Goal: Feedback & Contribution: Contribute content

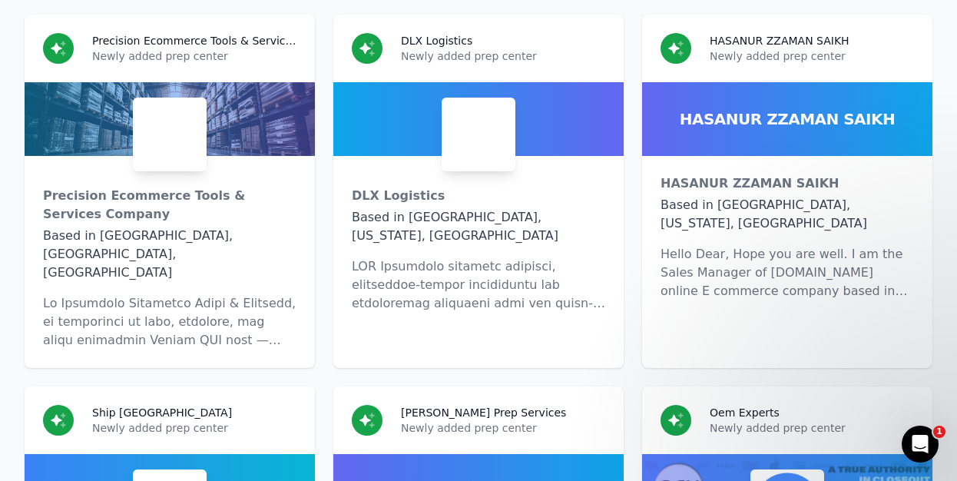
scroll to position [7705, 0]
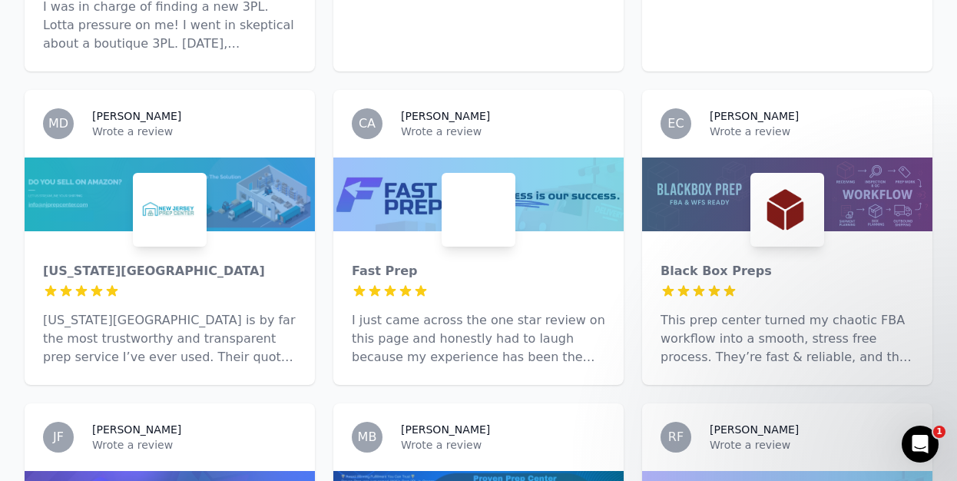
scroll to position [2326, 0]
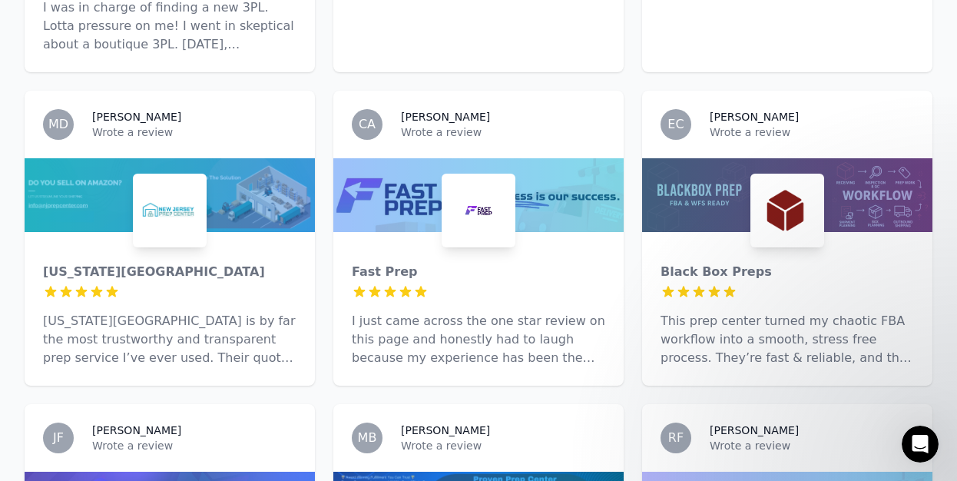
click at [708, 158] on div at bounding box center [787, 195] width 290 height 74
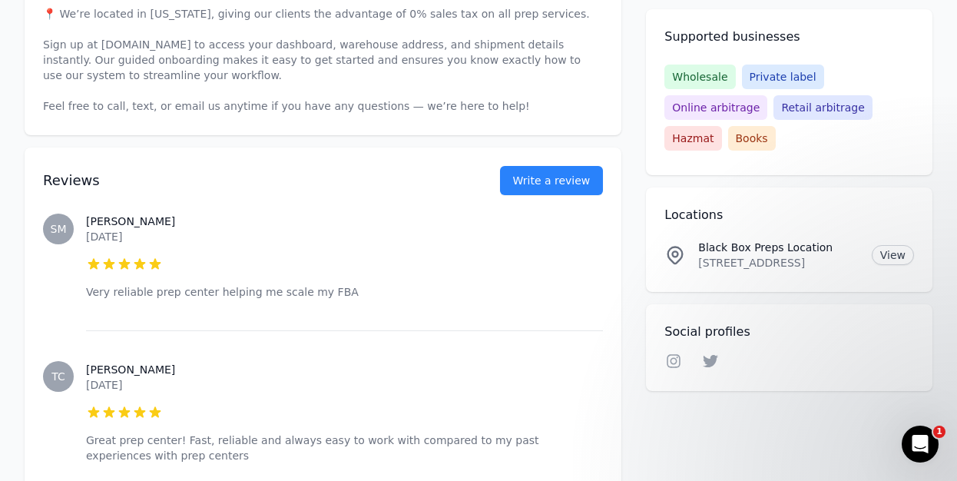
scroll to position [587, 0]
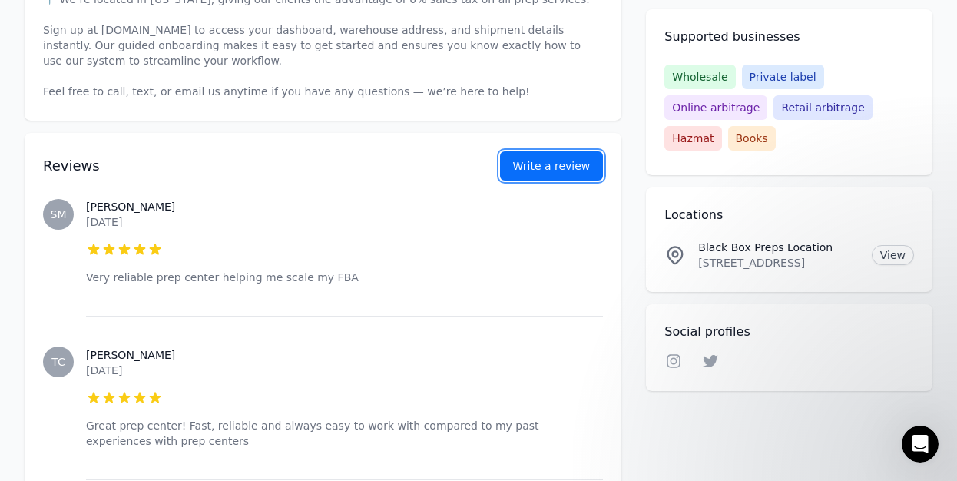
click at [556, 168] on button "Write a review" at bounding box center [552, 165] width 104 height 29
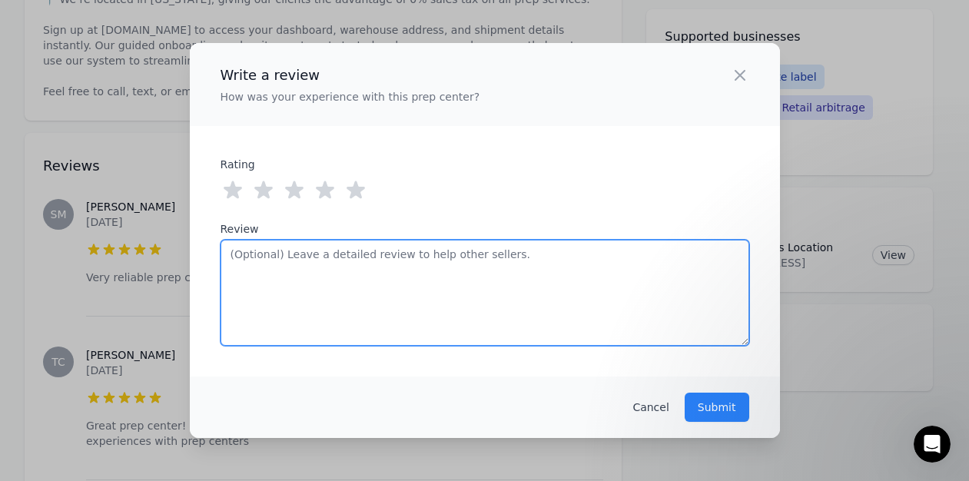
click at [298, 271] on textarea "Review" at bounding box center [484, 293] width 528 height 106
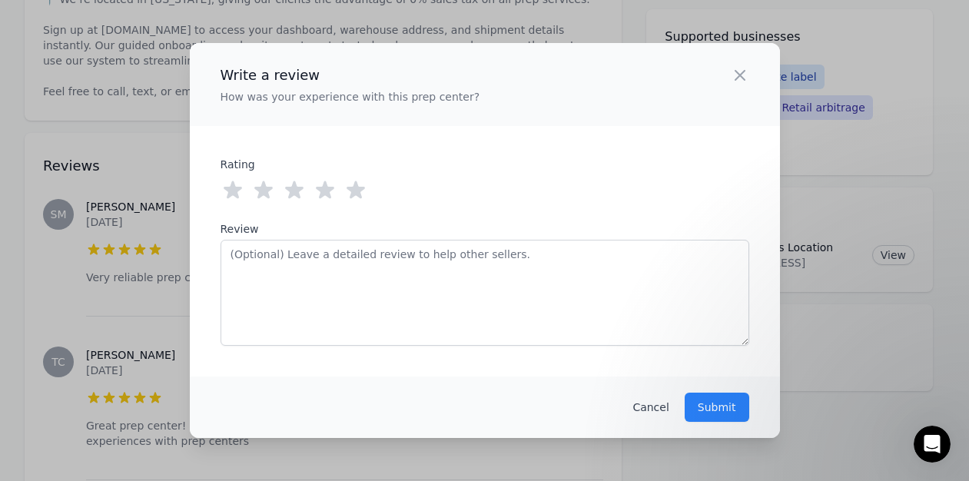
click at [528, 170] on div "Rating 0 out of 5 stars 1 out of 5 stars 2 out of 5 stars 3 out of 5 stars 4 ou…" at bounding box center [484, 251] width 528 height 189
click at [740, 72] on icon "button" at bounding box center [739, 75] width 9 height 9
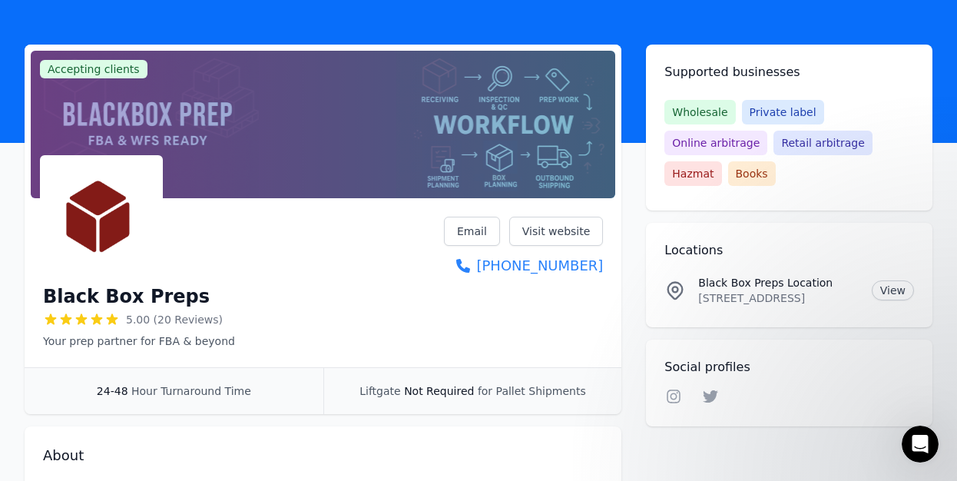
scroll to position [0, 0]
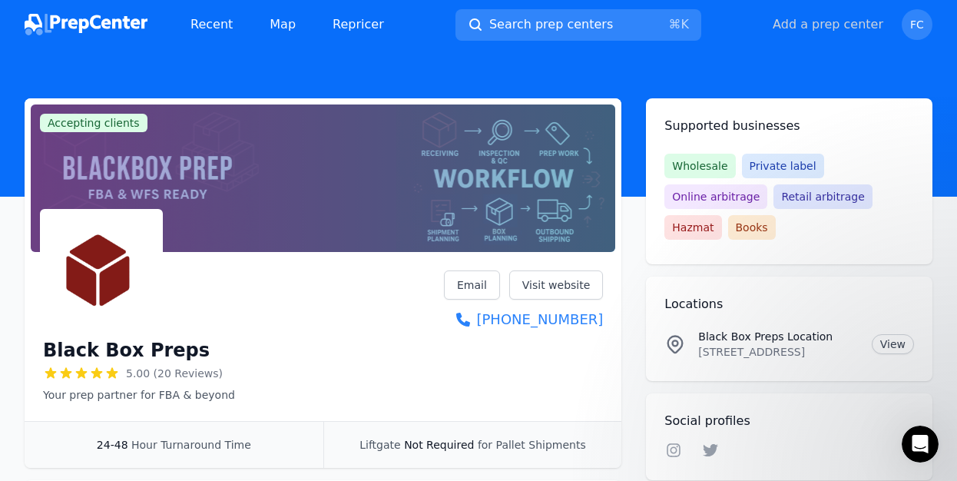
click at [831, 24] on button "Add a prep center" at bounding box center [828, 24] width 111 height 18
select select "US"
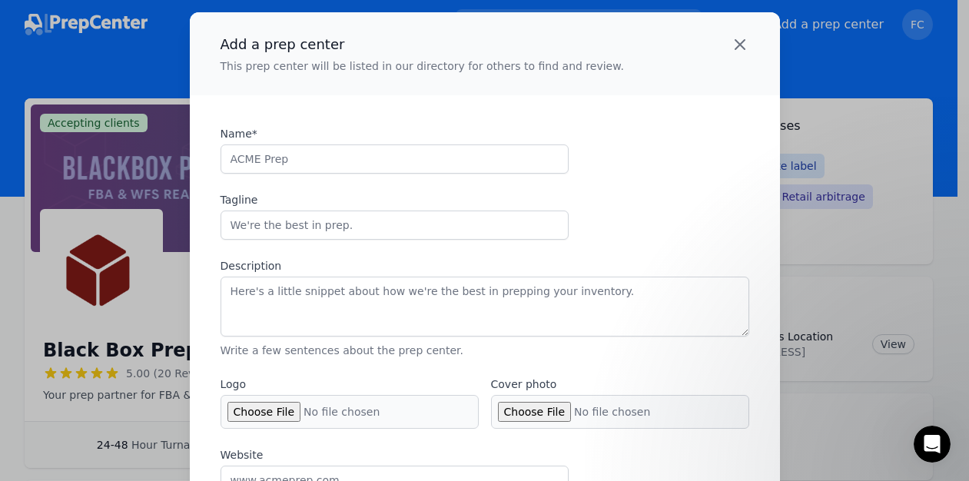
click at [730, 41] on icon "button" at bounding box center [739, 44] width 18 height 18
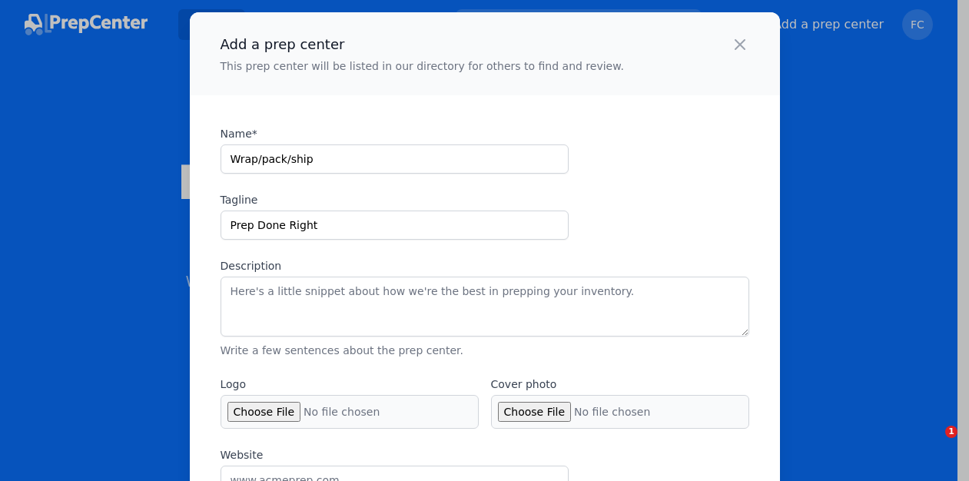
select select "US"
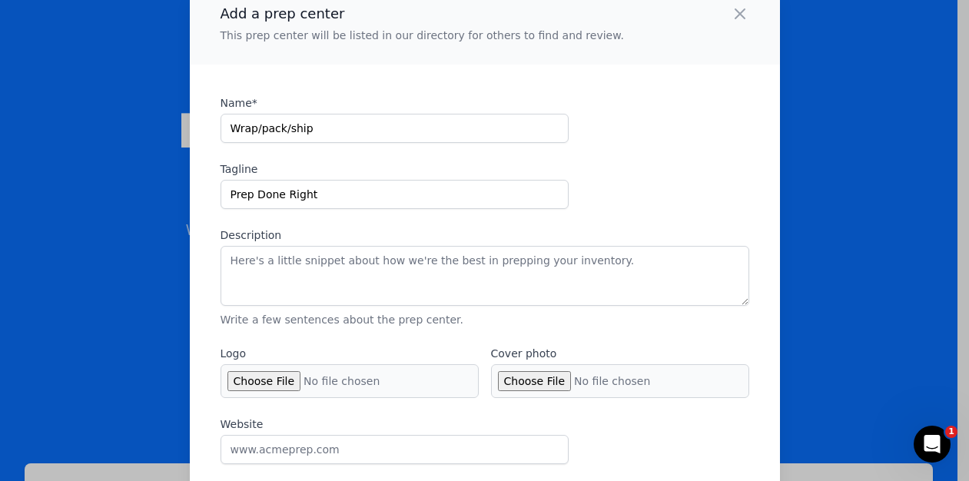
scroll to position [33, 0]
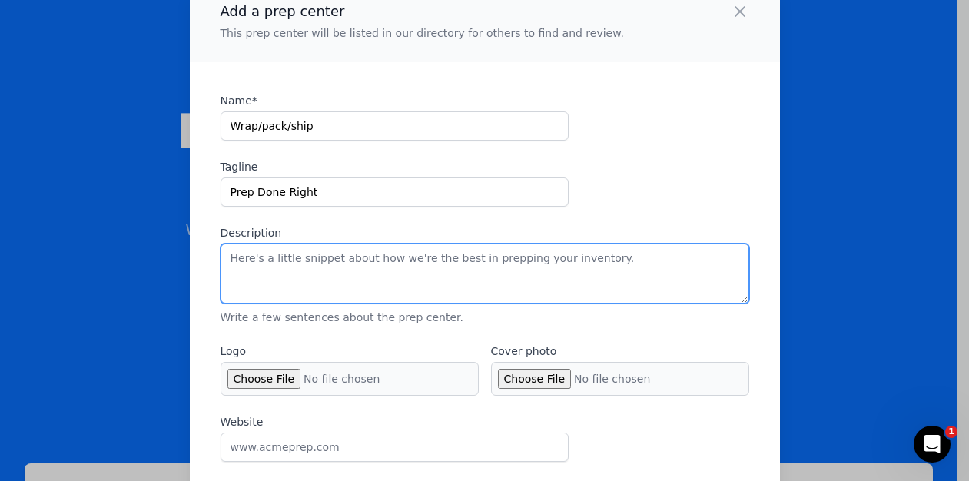
click at [302, 275] on textarea "Description" at bounding box center [484, 273] width 528 height 60
paste textarea "At Wrap Pack n Ship, we’re with you from start to finish. We take a hands-on ap…"
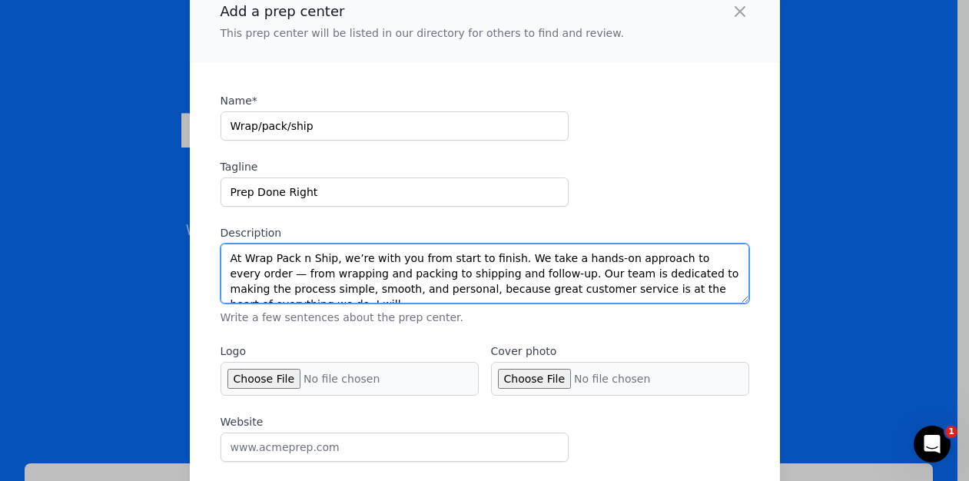
scroll to position [8, 0]
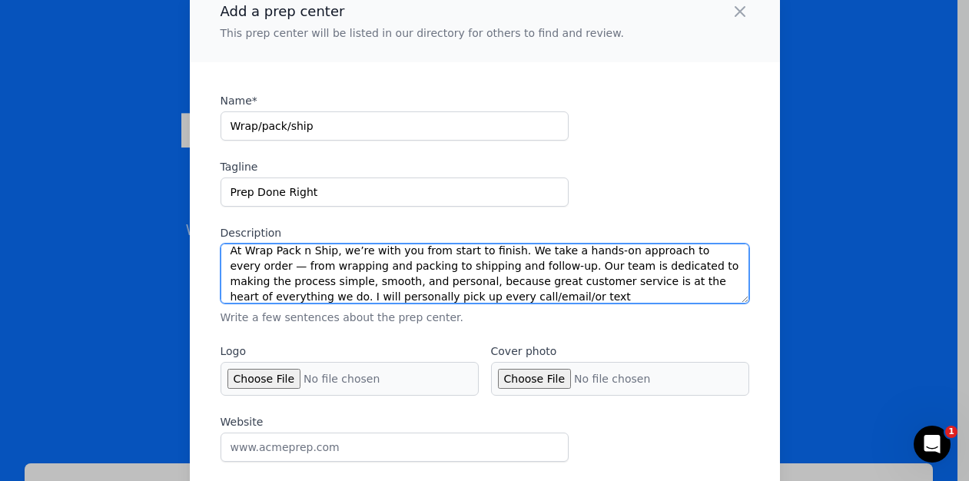
click at [427, 293] on textarea "At Wrap Pack n Ship, we’re with you from start to finish. We take a hands-on ap…" at bounding box center [484, 273] width 528 height 60
click at [457, 294] on textarea "At Wrap Pack n Ship, we’re with you from start to finish. We take a hands-on ap…" at bounding box center [484, 273] width 528 height 60
click at [521, 296] on textarea "At Wrap Pack n Ship, we’re with you from start to finish. We take a hands-on ap…" at bounding box center [484, 273] width 528 height 60
click at [373, 296] on textarea "At Wrap Pack n Ship, we’re with you from start to finish. We take a hands-on ap…" at bounding box center [484, 273] width 528 height 60
click at [472, 295] on textarea "At Wrap Pack n Ship, we’re with you from start to finish. We take a hands-on ap…" at bounding box center [484, 273] width 528 height 60
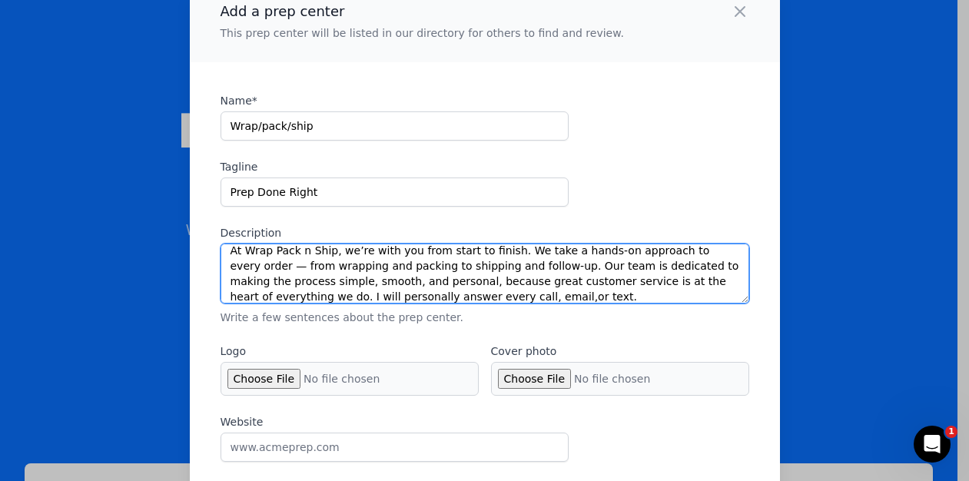
scroll to position [0, 0]
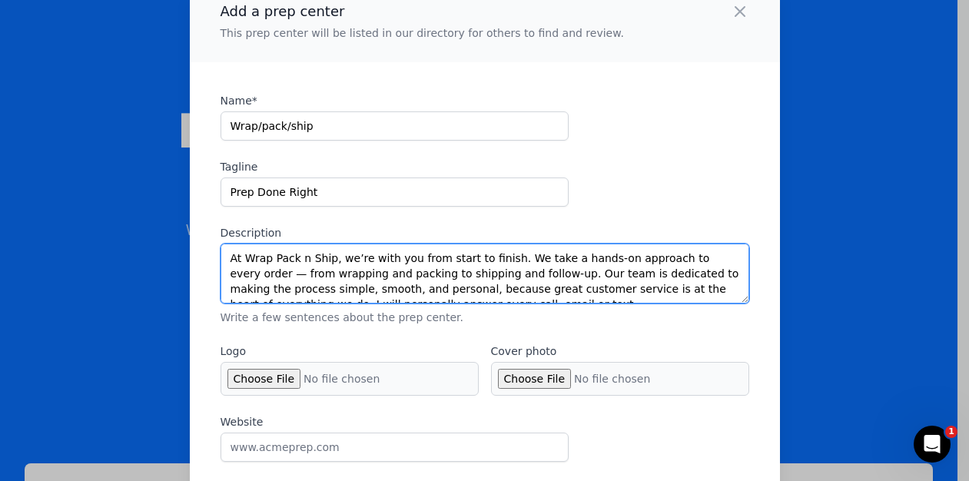
drag, startPoint x: 500, startPoint y: 295, endPoint x: 216, endPoint y: 248, distance: 288.0
click at [220, 248] on textarea "At Wrap Pack n Ship, we’re with you from start to finish. We take a hands-on ap…" at bounding box center [484, 273] width 528 height 60
type textarea "At Wrap Pack n Ship, we’re with you from start to finish. We take a hands-on ap…"
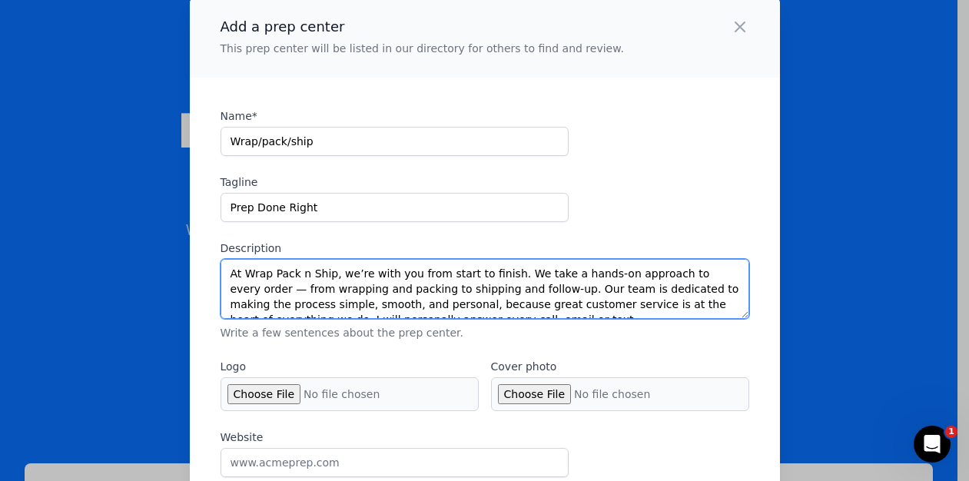
scroll to position [18, 0]
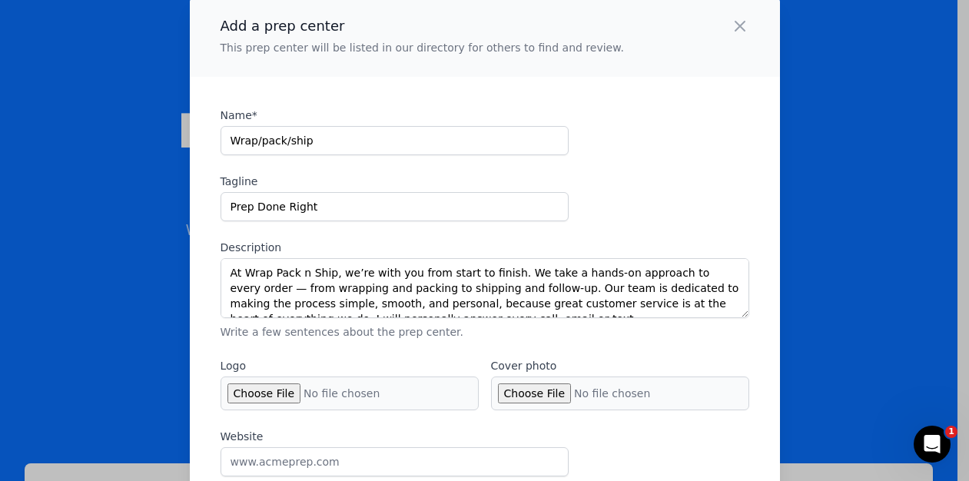
click at [620, 209] on div "Name* Wrap/pack/ship Tagline Prep Done Right Description At Wrap Pack n Ship, w…" at bounding box center [484, 224] width 528 height 232
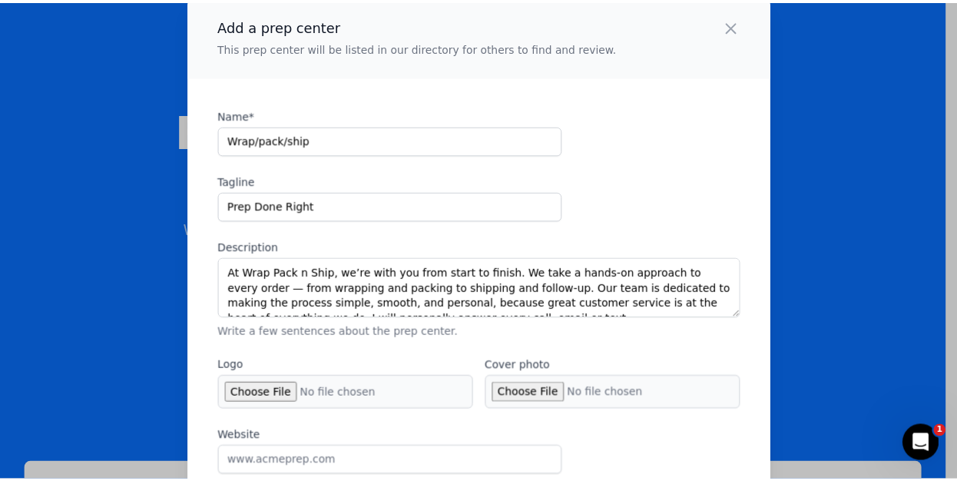
scroll to position [0, 0]
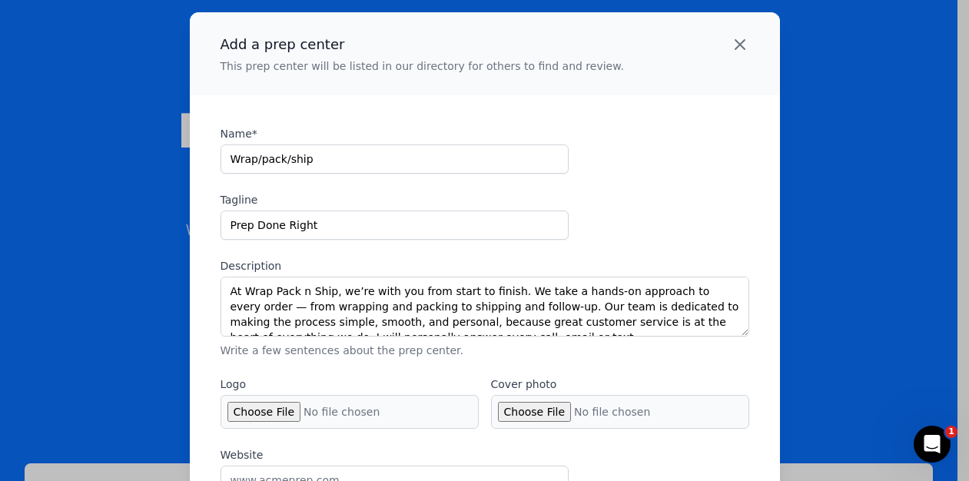
click at [732, 41] on icon "button" at bounding box center [739, 44] width 18 height 18
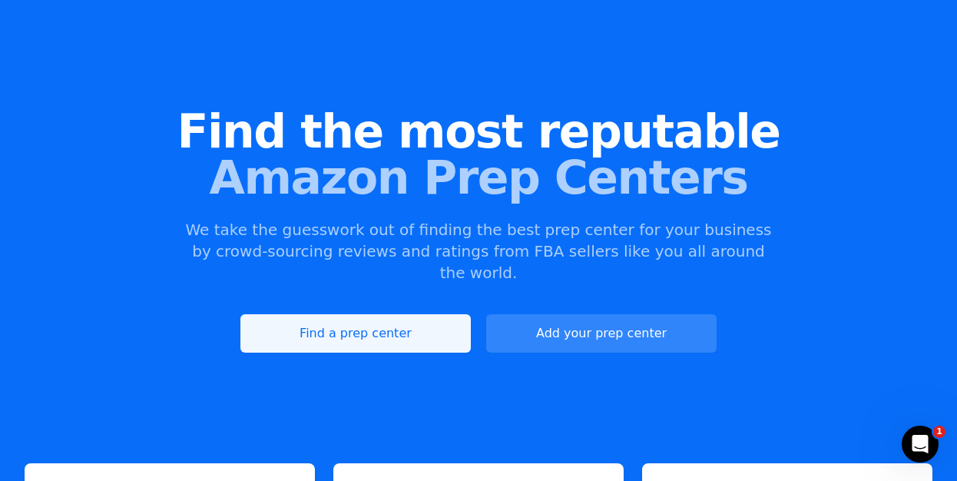
click at [347, 314] on link "Find a prep center" at bounding box center [355, 333] width 230 height 38
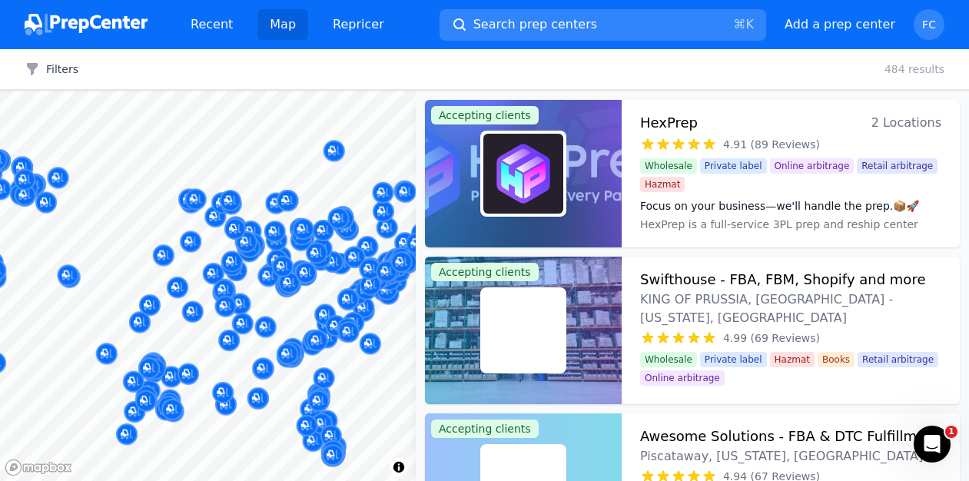
click at [199, 91] on div at bounding box center [208, 91] width 416 height 0
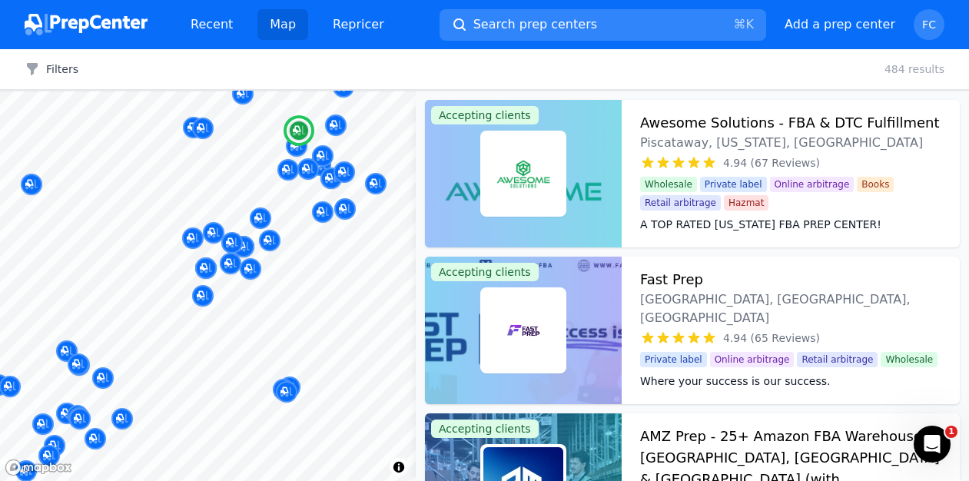
click at [667, 283] on h3 "Fast Prep" at bounding box center [671, 280] width 63 height 22
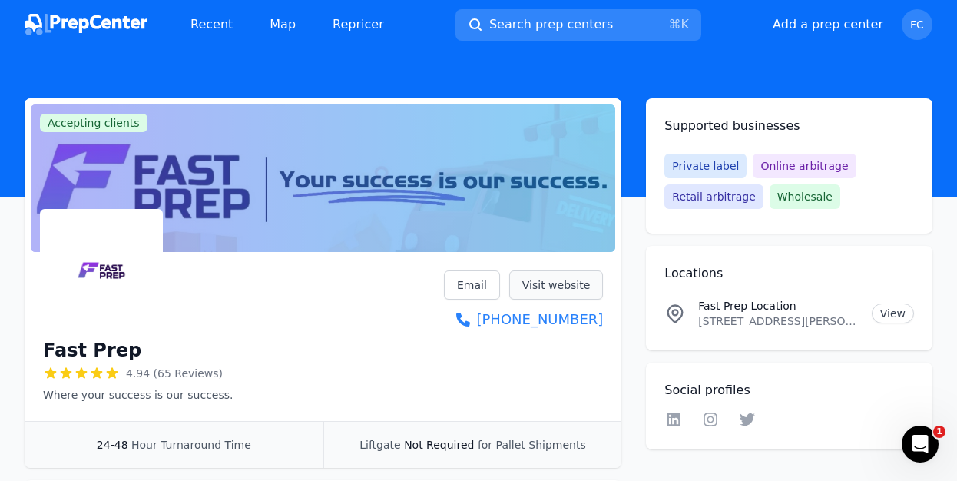
click at [545, 289] on link "Visit website" at bounding box center [556, 284] width 94 height 29
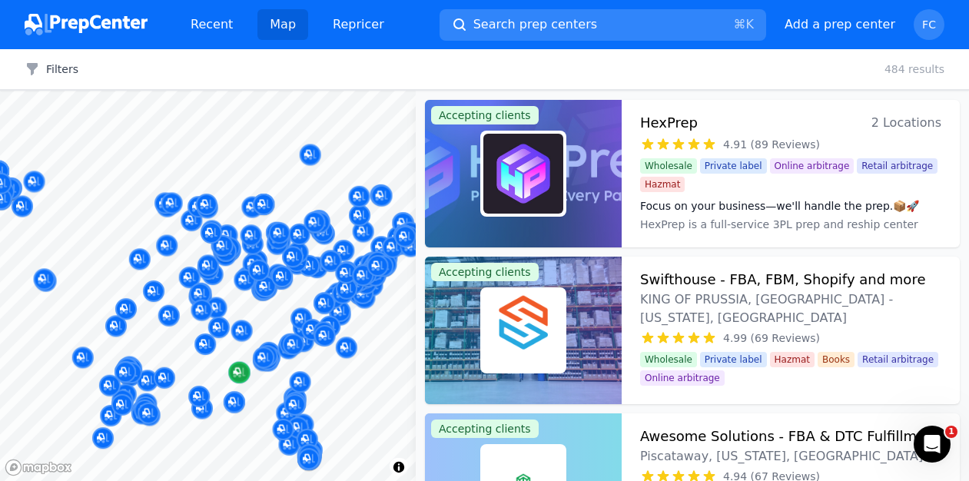
click at [230, 91] on div at bounding box center [208, 91] width 416 height 0
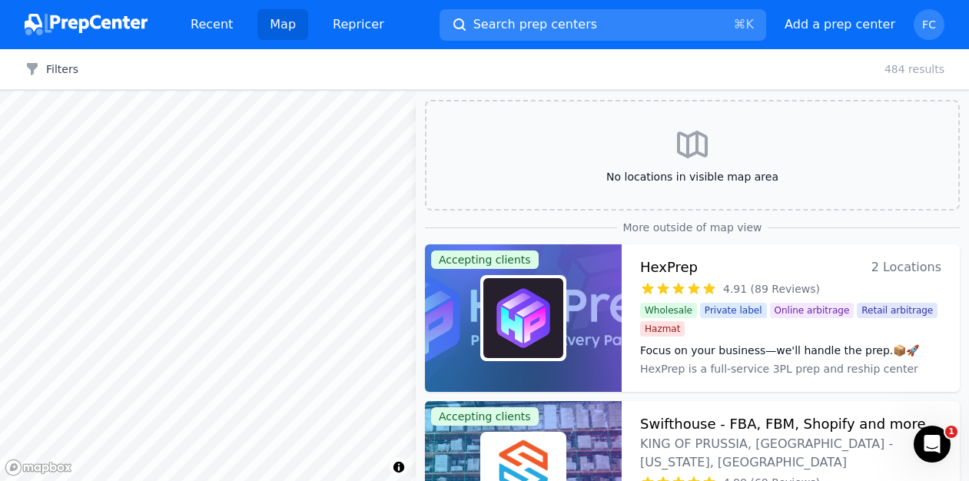
click at [423, 450] on div "Map © Mapbox © OpenStreetMap Improve this map No locations in visible map area …" at bounding box center [484, 286] width 969 height 390
click at [392, 271] on body "Recent Map Repricer Search prep centers ⌘ K Open main menu Add a prep center Op…" at bounding box center [484, 240] width 969 height 481
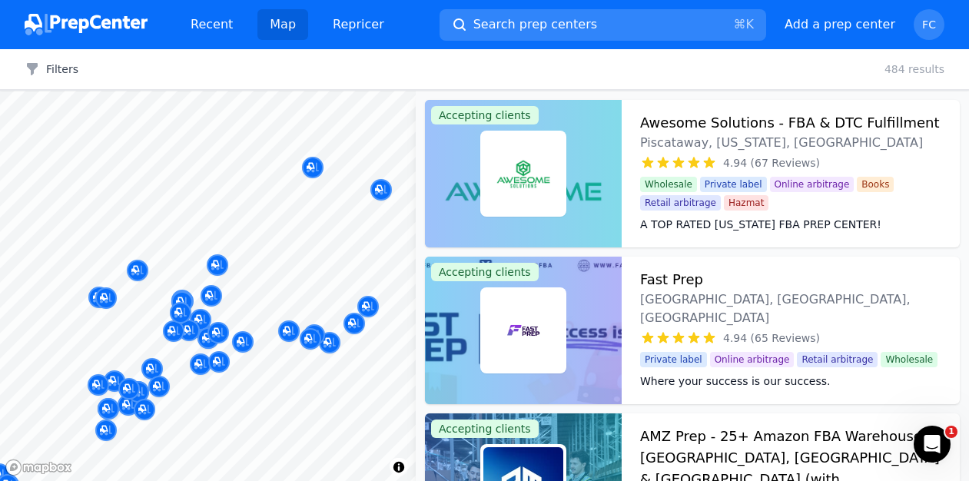
click at [571, 73] on div "Filters Clear all 484 results" at bounding box center [484, 69] width 969 height 41
click at [692, 119] on h3 "Awesome Solutions - FBA & DTC Fulfillment" at bounding box center [790, 123] width 300 height 22
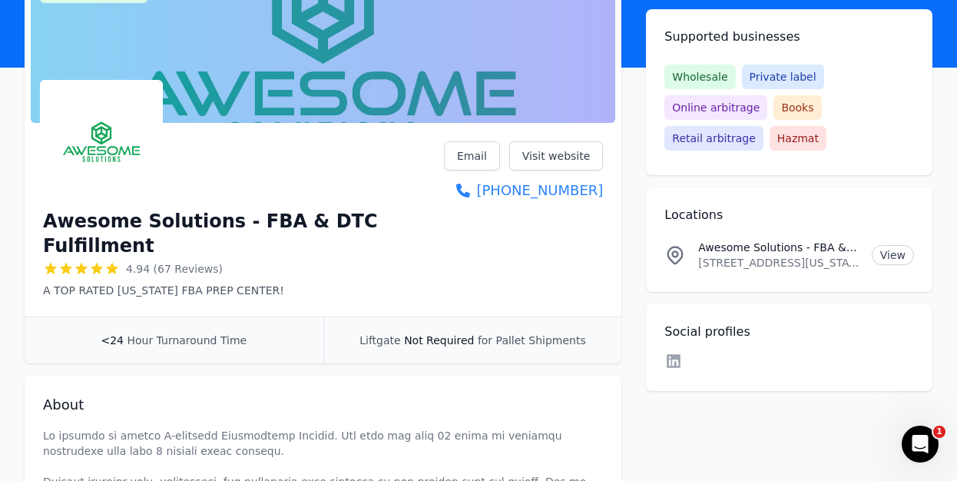
scroll to position [101, 0]
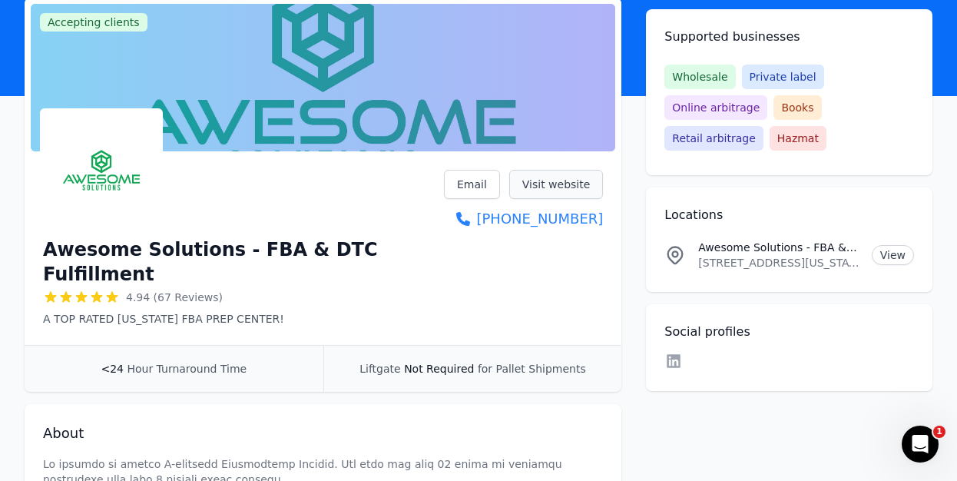
click at [555, 182] on link "Visit website" at bounding box center [556, 184] width 94 height 29
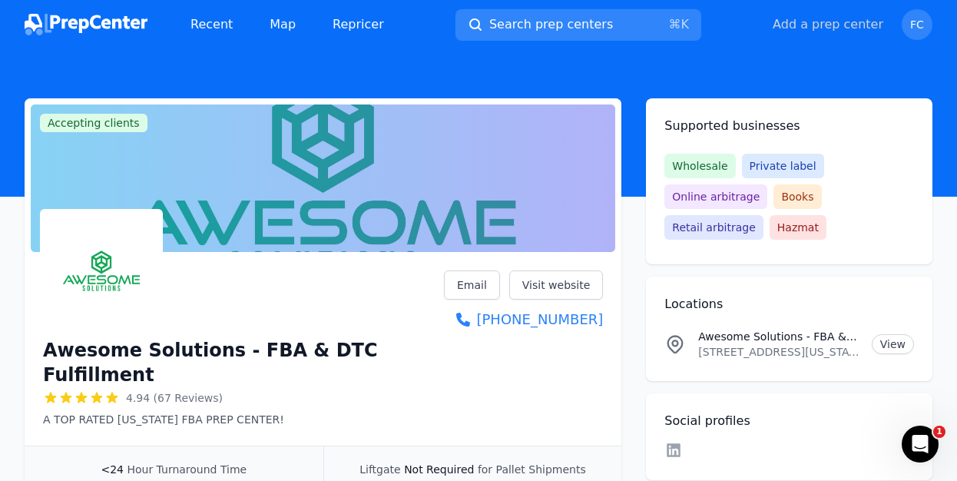
click at [826, 25] on button "Add a prep center" at bounding box center [828, 24] width 111 height 18
select select "US"
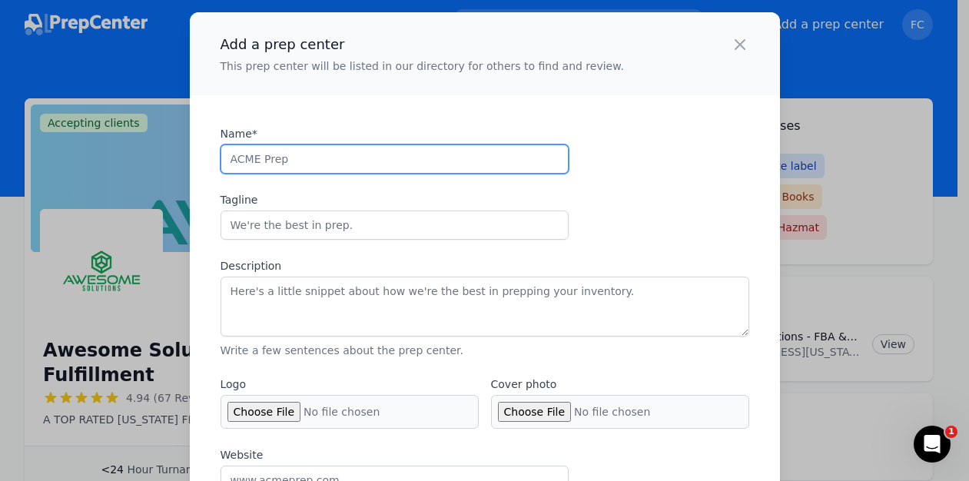
click at [290, 159] on input "Name*" at bounding box center [394, 158] width 348 height 29
type input "Wrap Pack Ship"
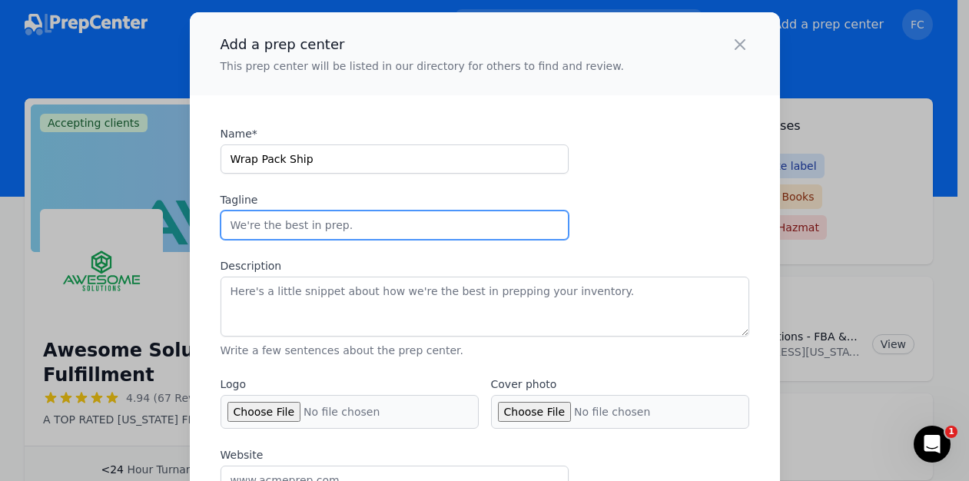
click at [266, 227] on input "Tagline" at bounding box center [394, 224] width 348 height 29
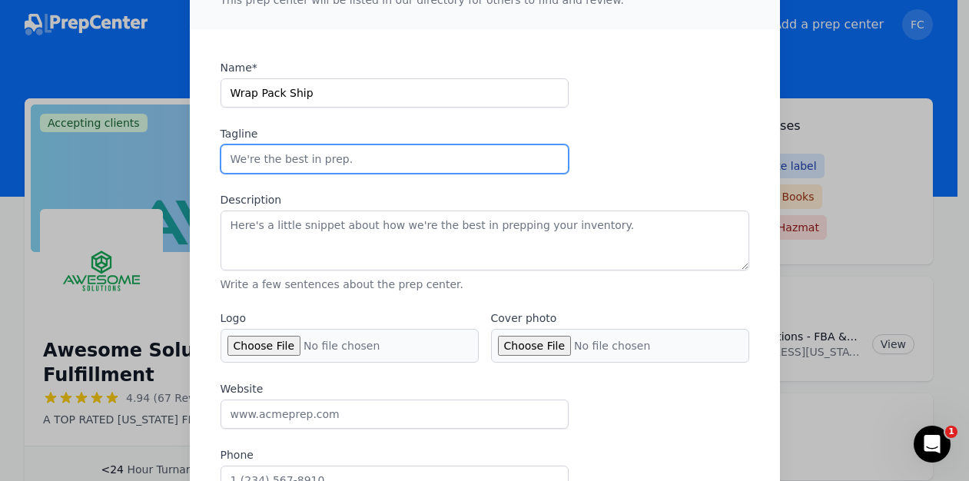
scroll to position [65, 0]
type input "WE ARE A TOP RATED NEW JERSEY PREP CENTER"
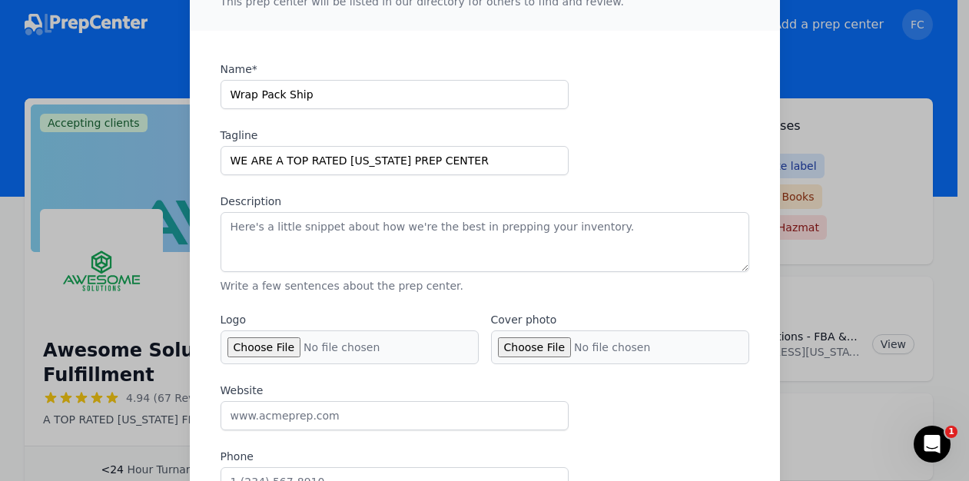
click at [620, 150] on div "Name* Wrap Pack Ship Tagline WE ARE A TOP RATED NEW JERSEY PREP CENTER Descript…" at bounding box center [484, 177] width 528 height 232
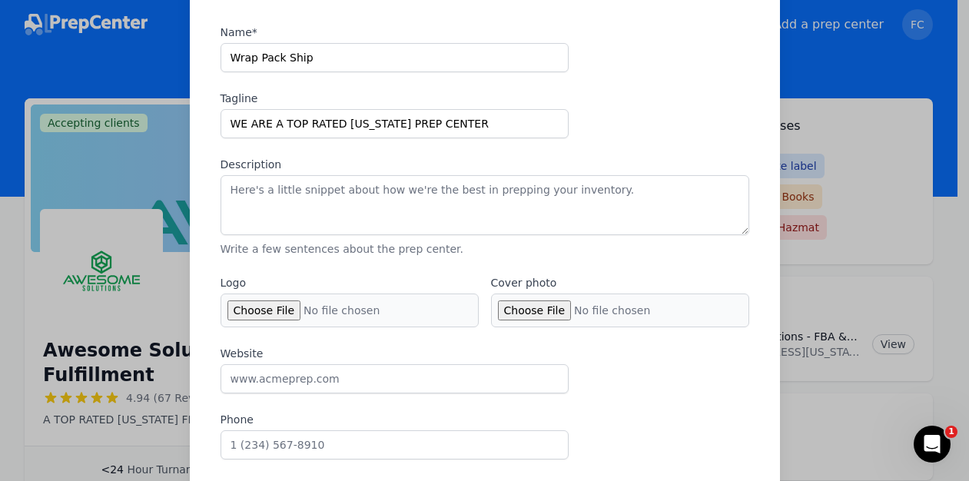
scroll to position [124, 0]
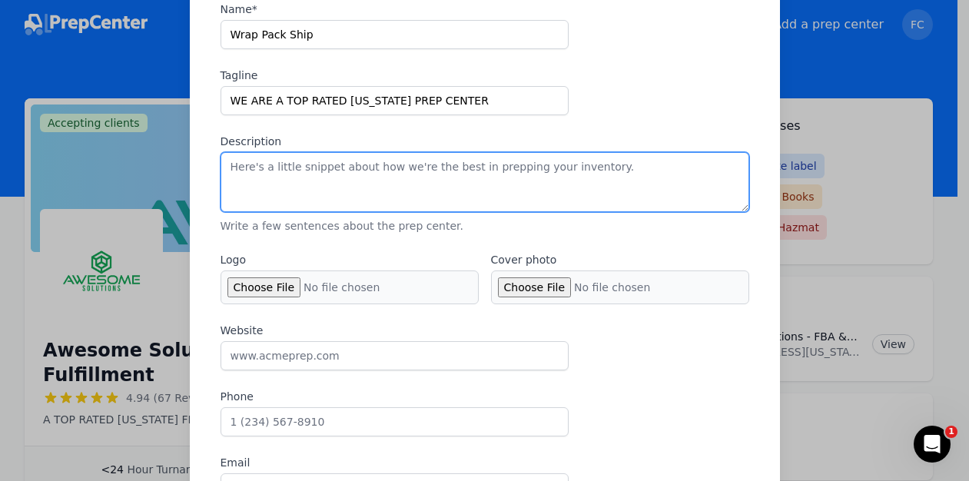
click at [289, 177] on textarea "Description" at bounding box center [484, 182] width 528 height 60
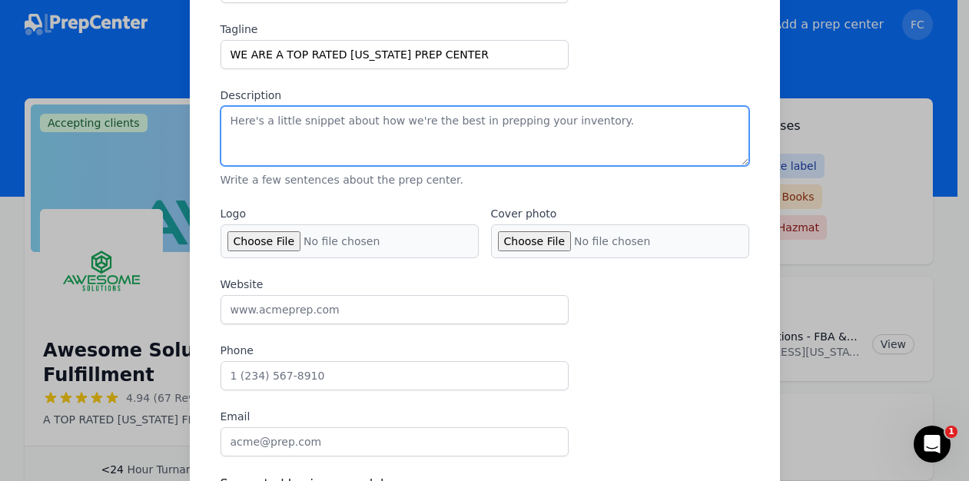
scroll to position [161, 0]
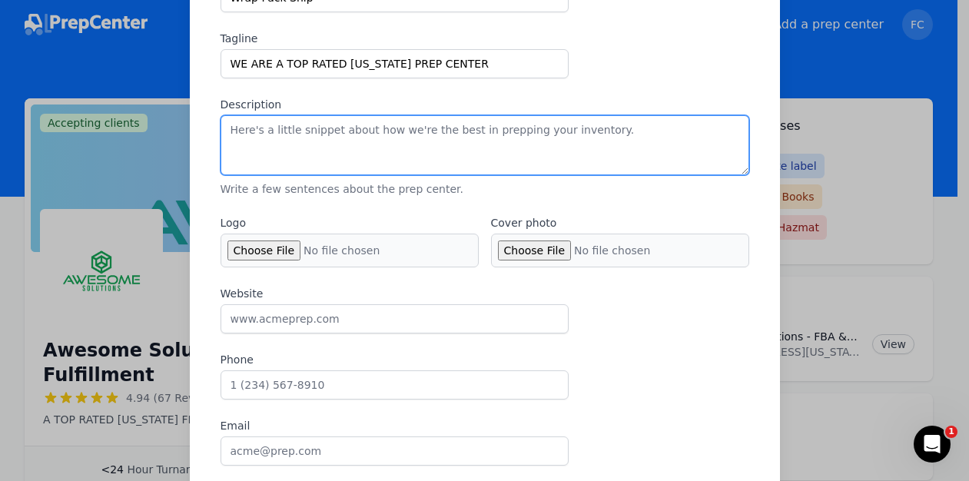
paste textarea "Wrap Pack Ship is your dedicated Amazon FBA prep center, built to make your log…"
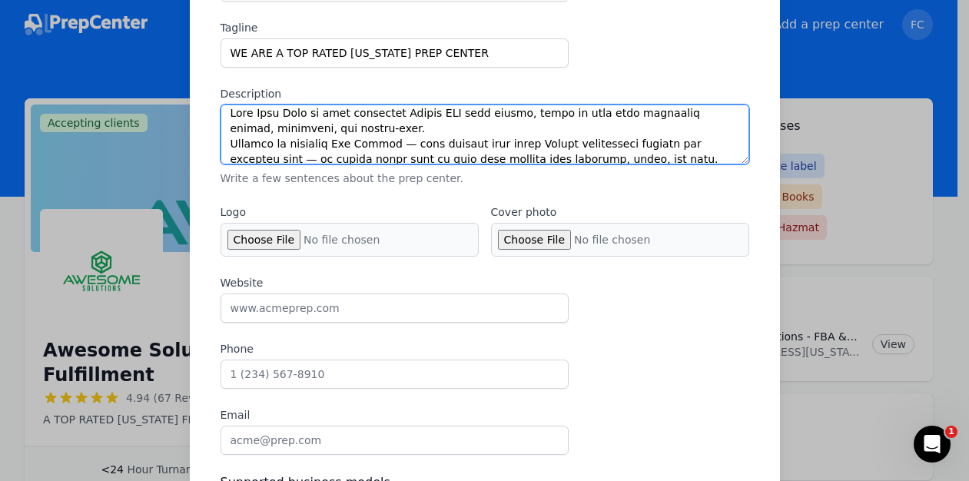
scroll to position [0, 0]
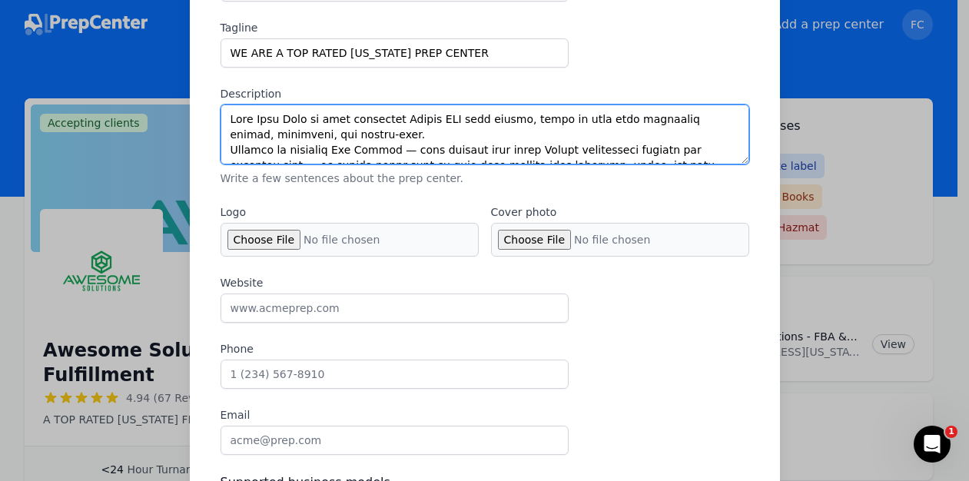
click at [392, 119] on textarea "Description" at bounding box center [484, 134] width 528 height 60
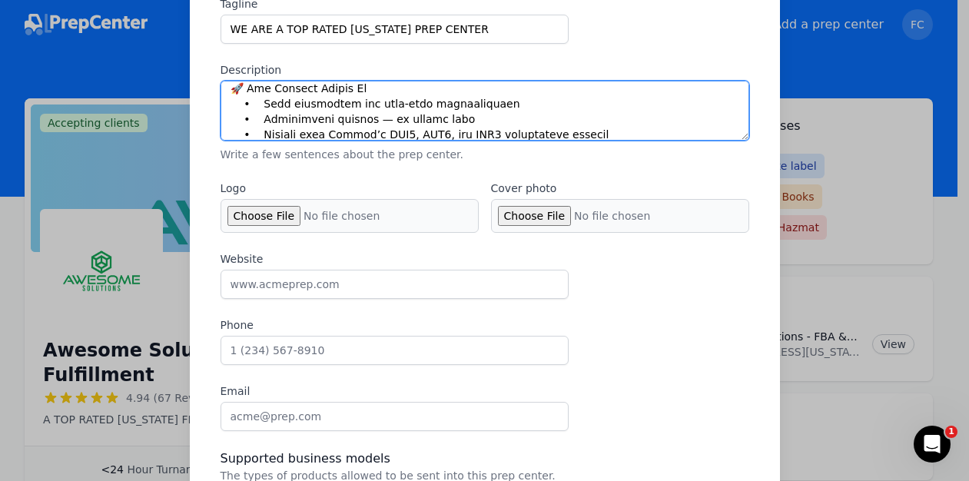
scroll to position [243, 0]
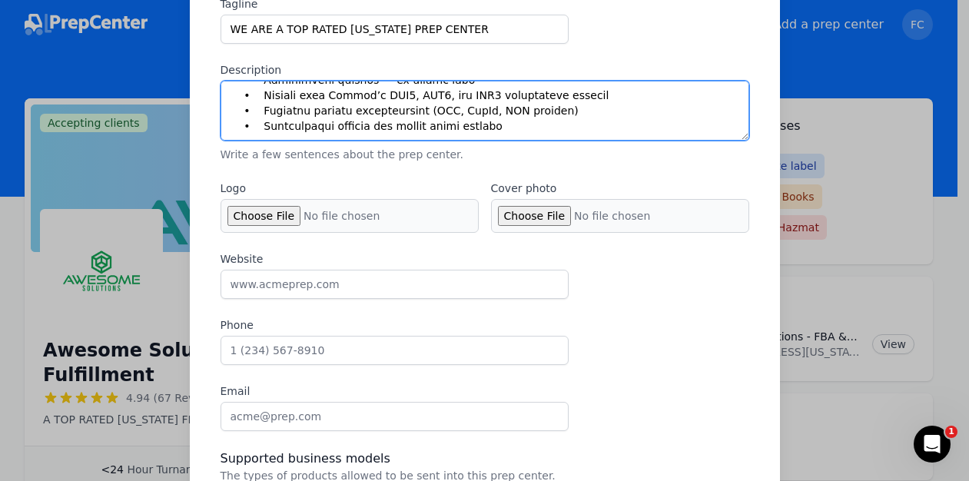
drag, startPoint x: 224, startPoint y: 96, endPoint x: 462, endPoint y: 156, distance: 245.5
click at [462, 156] on div "Description Write a few sentences about the prep center." at bounding box center [484, 112] width 528 height 100
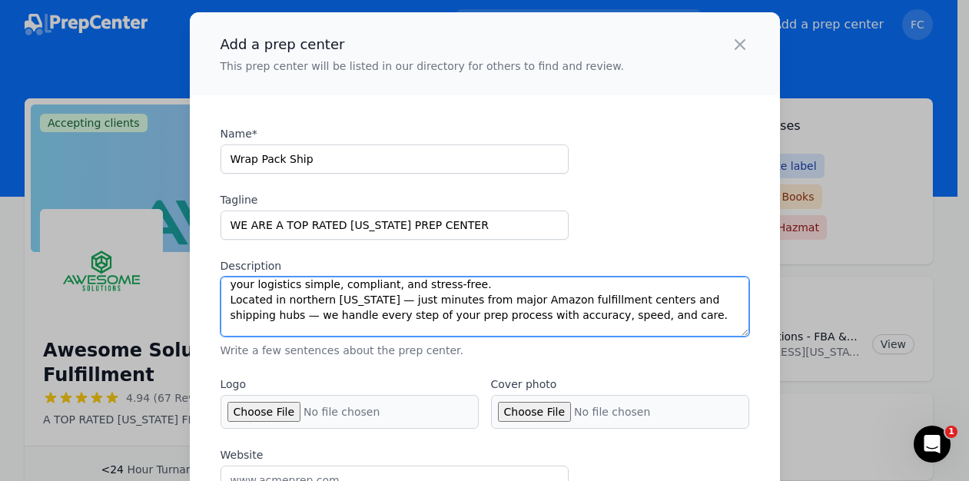
scroll to position [0, 0]
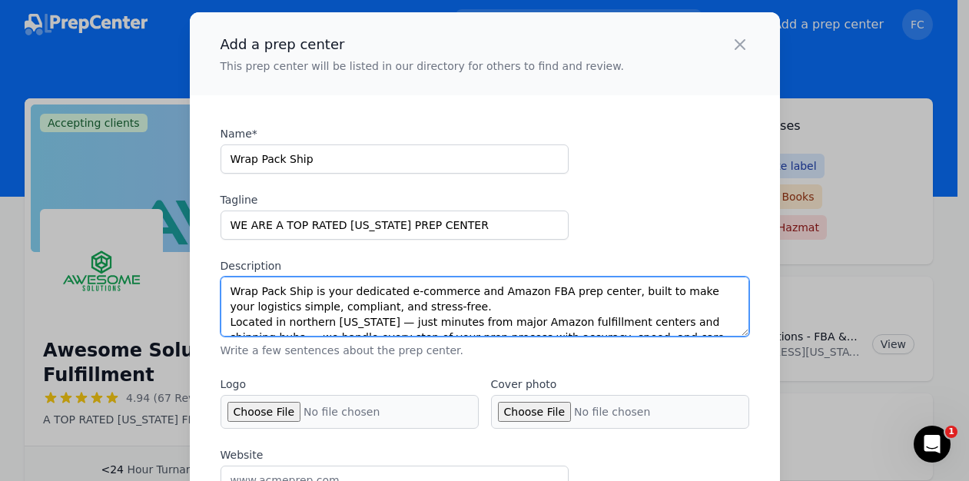
click at [448, 306] on textarea "Wrap Pack Ship is your dedicated e-commerce and Amazon FBA prep center, built t…" at bounding box center [484, 307] width 528 height 60
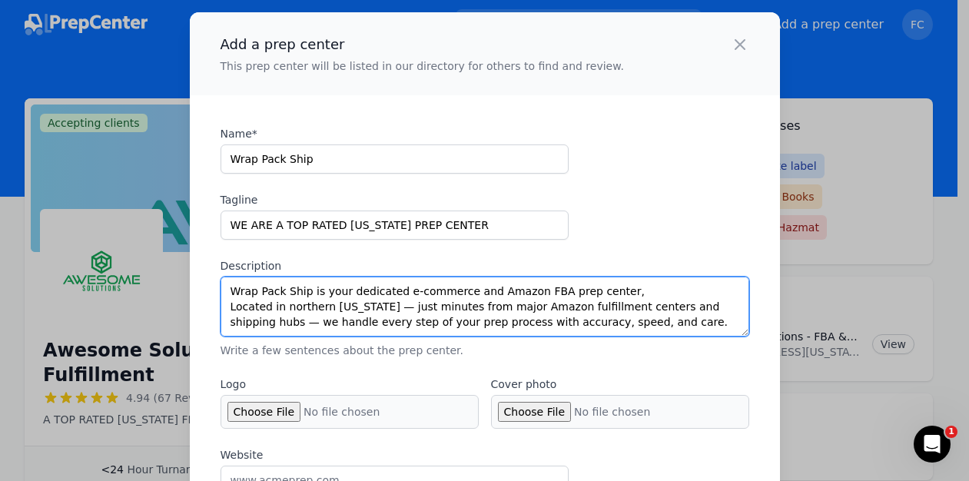
click at [223, 306] on textarea "Wrap Pack Ship is your dedicated e-commerce and Amazon FBA prep center, Located…" at bounding box center [484, 307] width 528 height 60
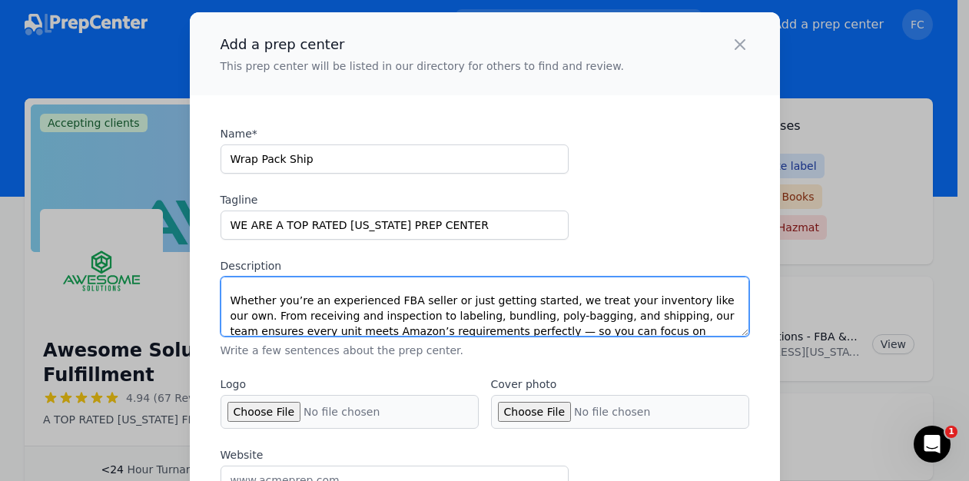
scroll to position [35, 0]
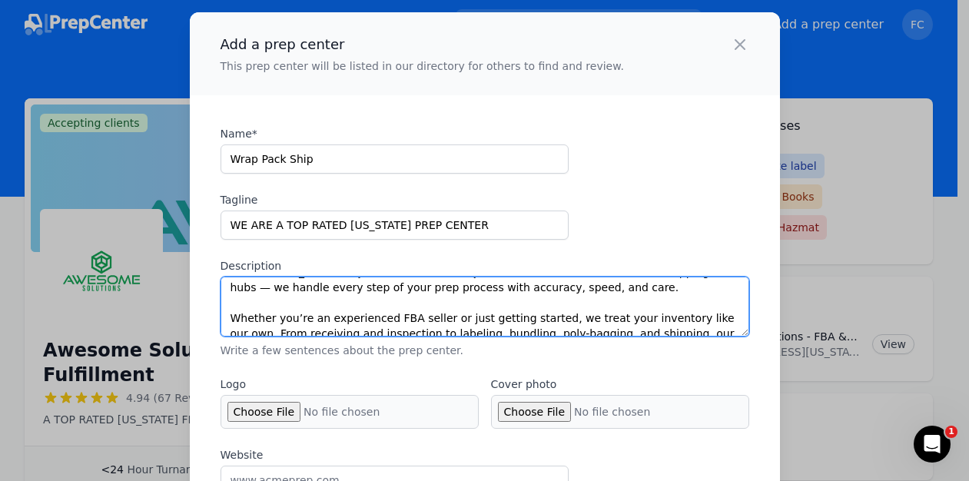
drag, startPoint x: 444, startPoint y: 321, endPoint x: 223, endPoint y: 316, distance: 221.3
click at [223, 316] on textarea "Wrap Pack Ship is your dedicated e-commerce and Amazon FBA prep center, Located…" at bounding box center [484, 307] width 528 height 60
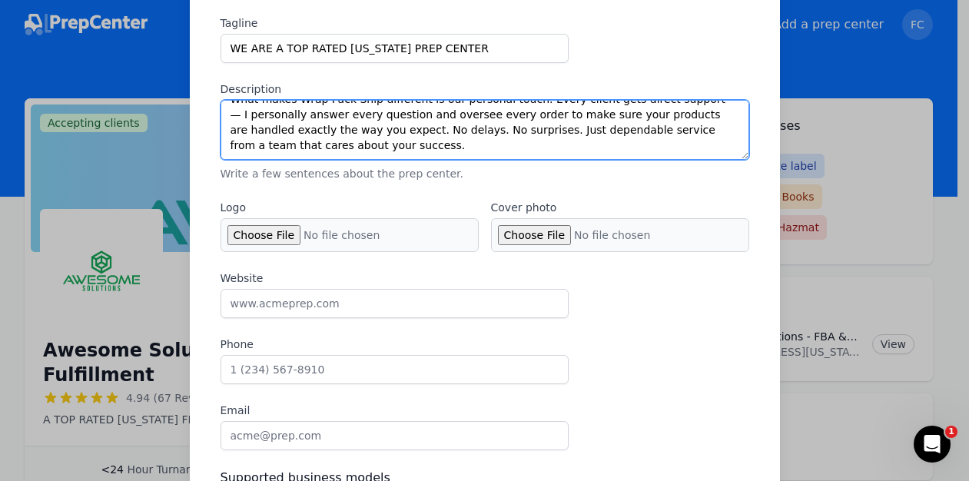
scroll to position [184, 0]
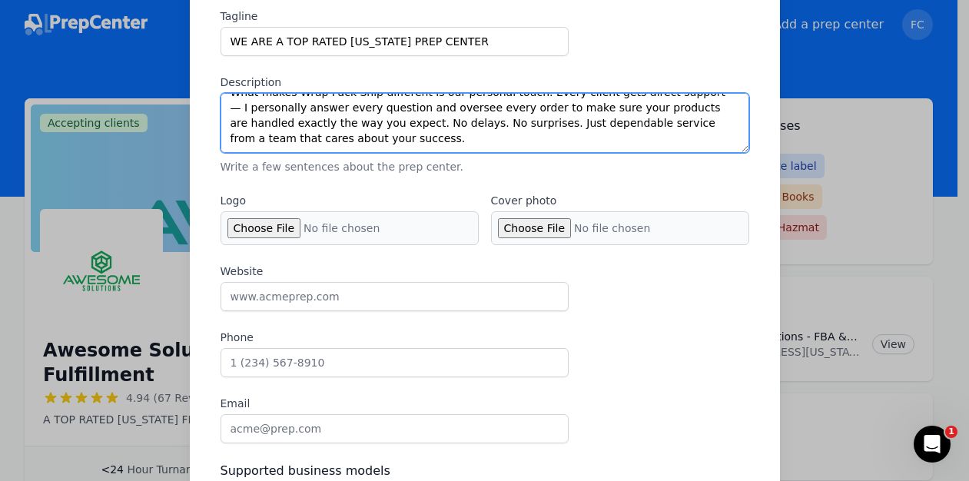
type textarea "Wrap Pack Ship is your dedicated e-commerce and Amazon FBA prep center, Located…"
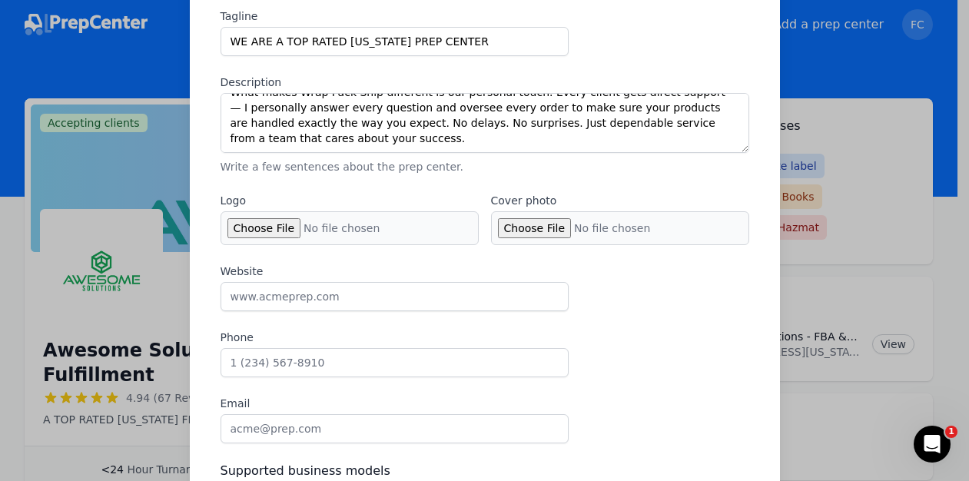
click at [521, 222] on input "Cover photo" at bounding box center [620, 228] width 258 height 34
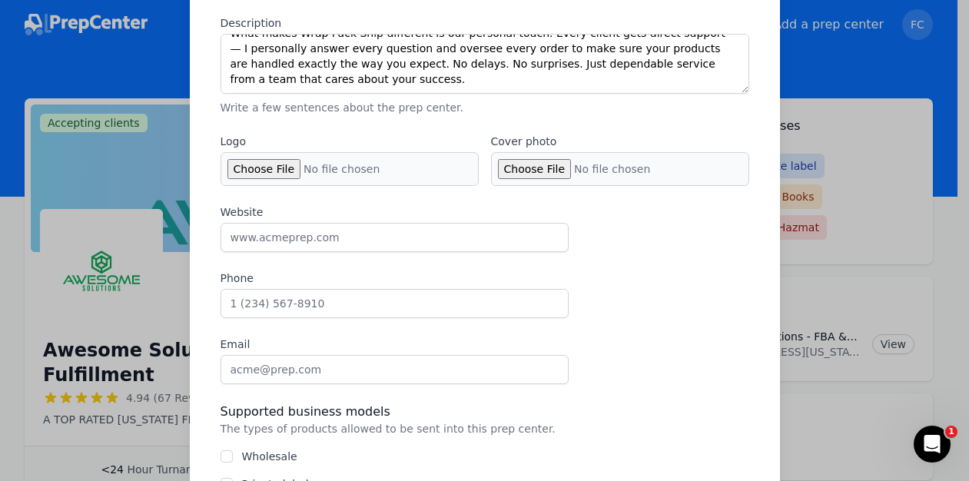
scroll to position [252, 0]
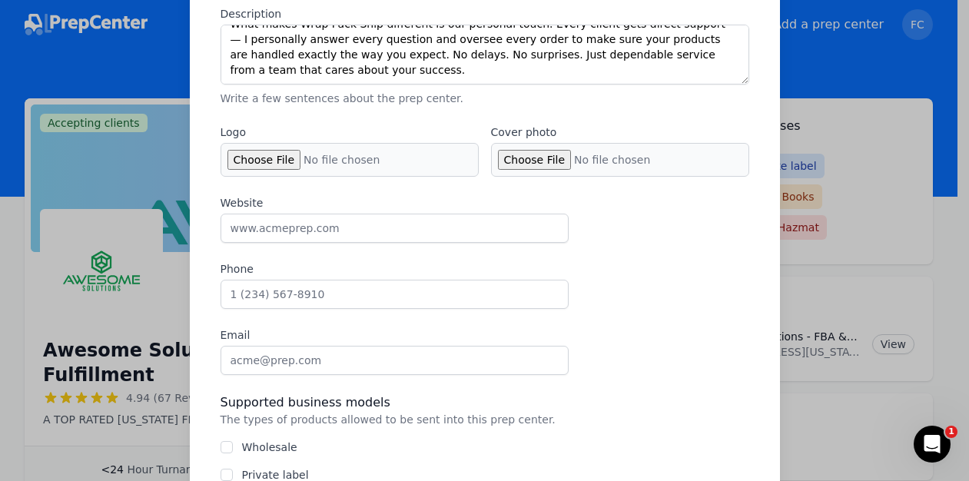
click at [316, 313] on div "Website Phone Email" at bounding box center [484, 285] width 528 height 180
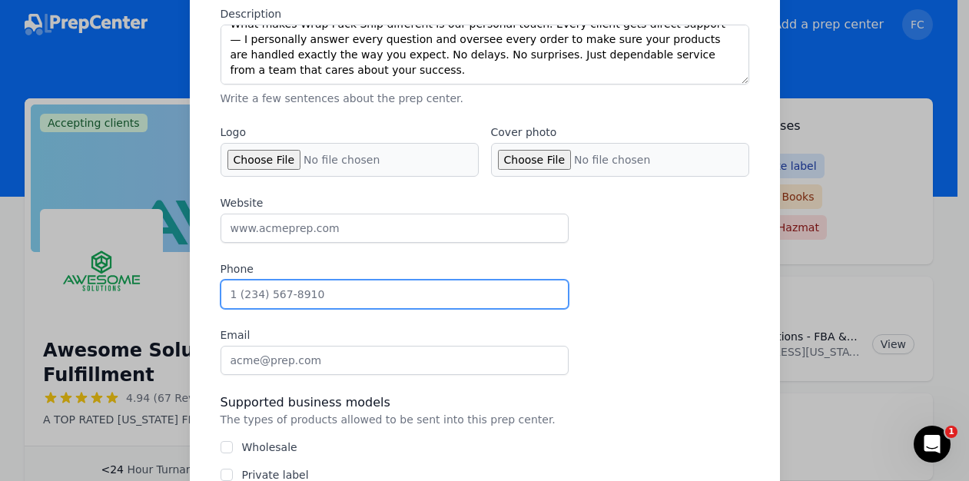
click at [325, 291] on input "Phone" at bounding box center [394, 294] width 348 height 29
type input "9738096895"
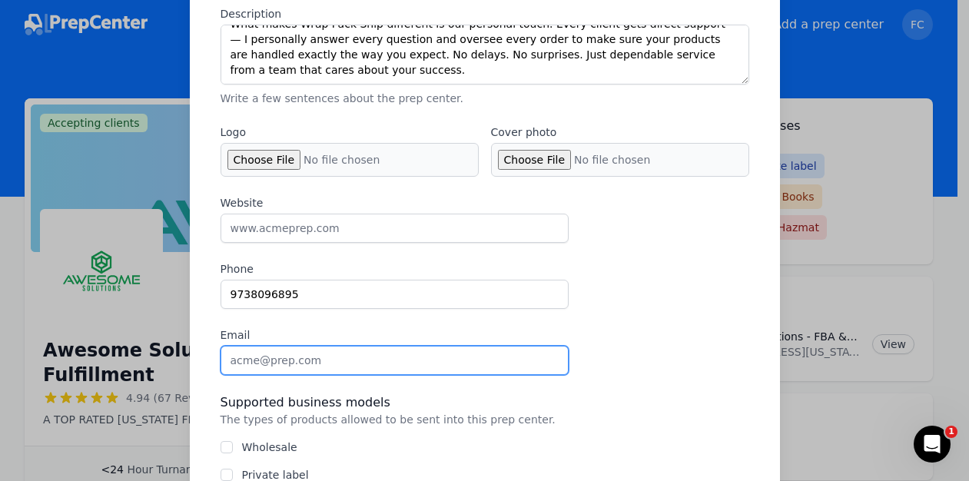
click at [280, 357] on input "Email" at bounding box center [394, 360] width 348 height 29
